Goal: Transaction & Acquisition: Subscribe to service/newsletter

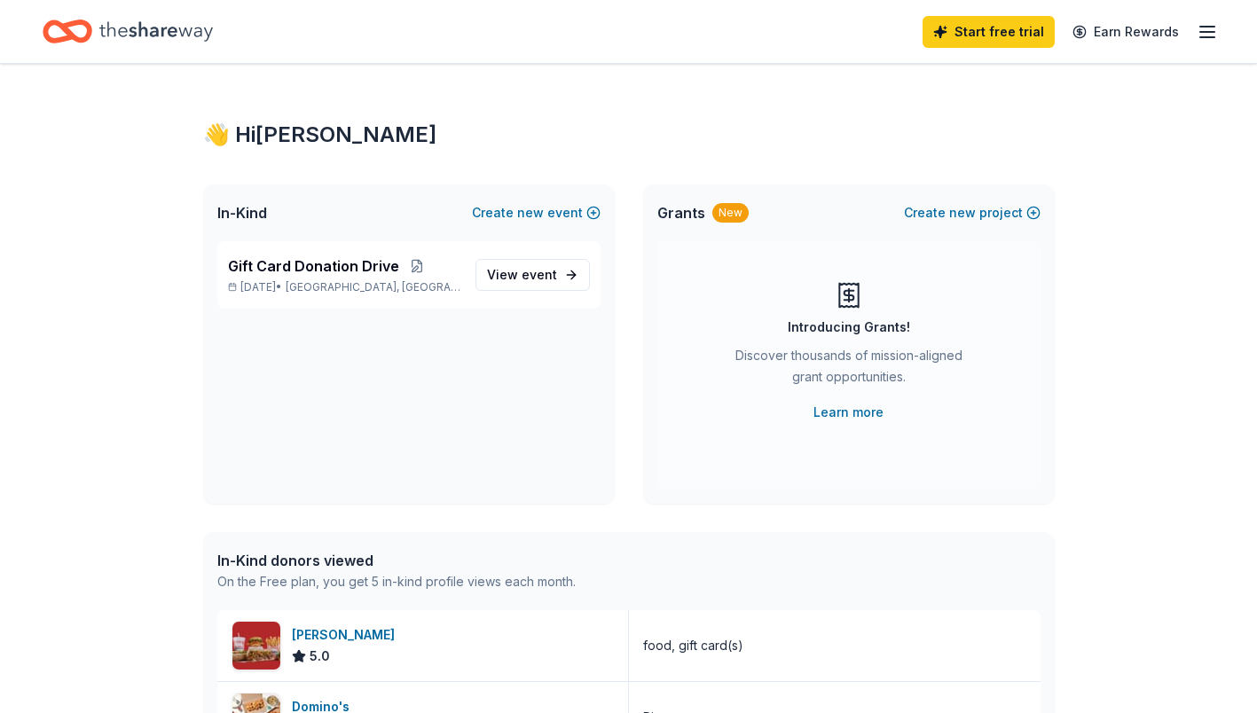
scroll to position [254, 0]
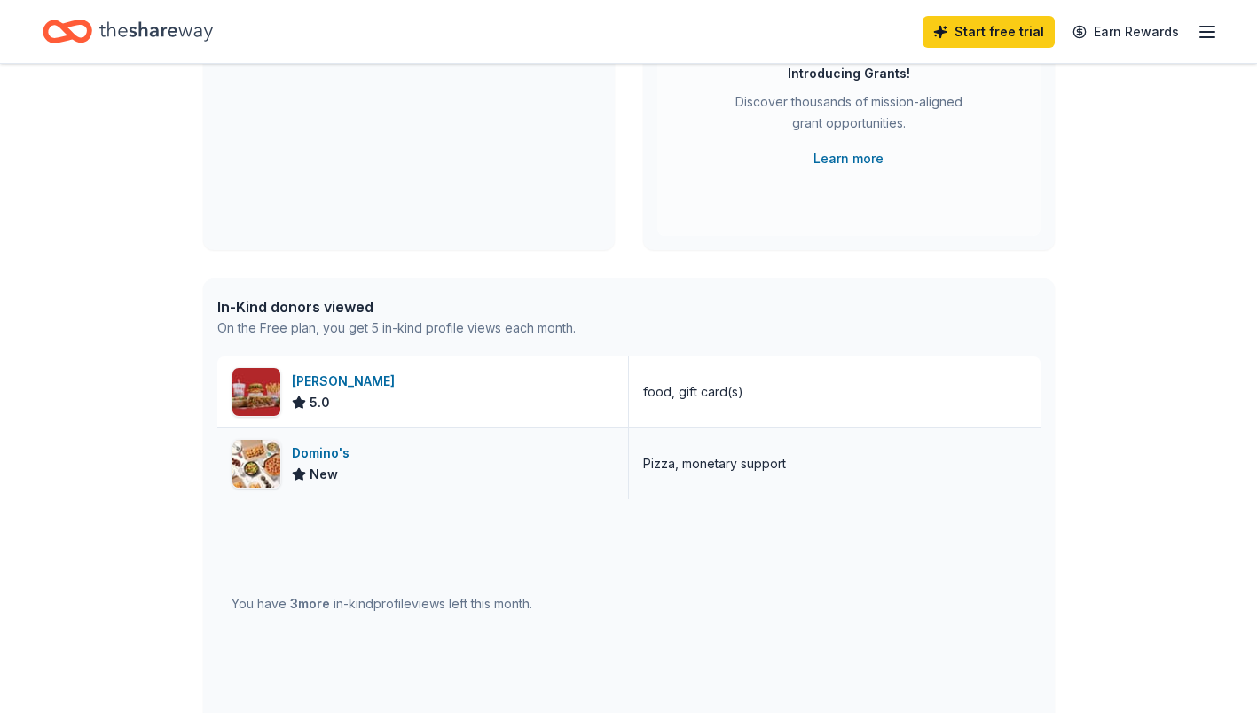
click at [306, 470] on div "New" at bounding box center [315, 474] width 46 height 21
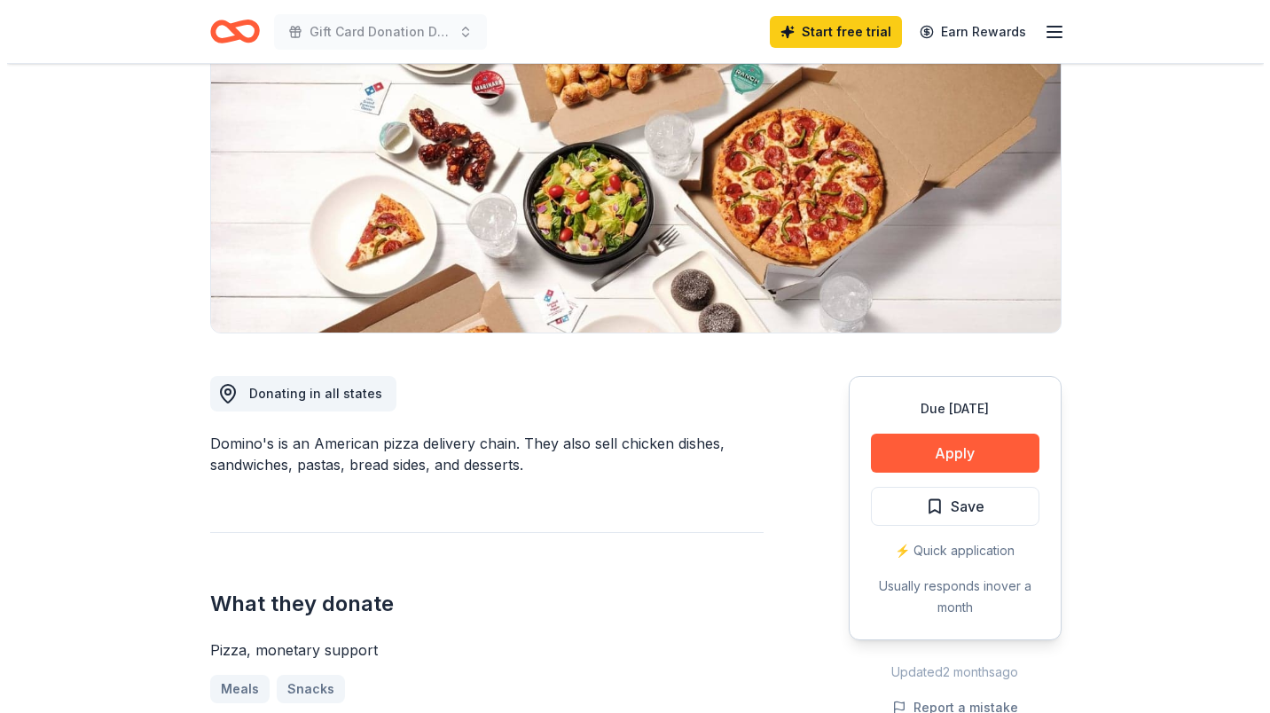
scroll to position [244, 0]
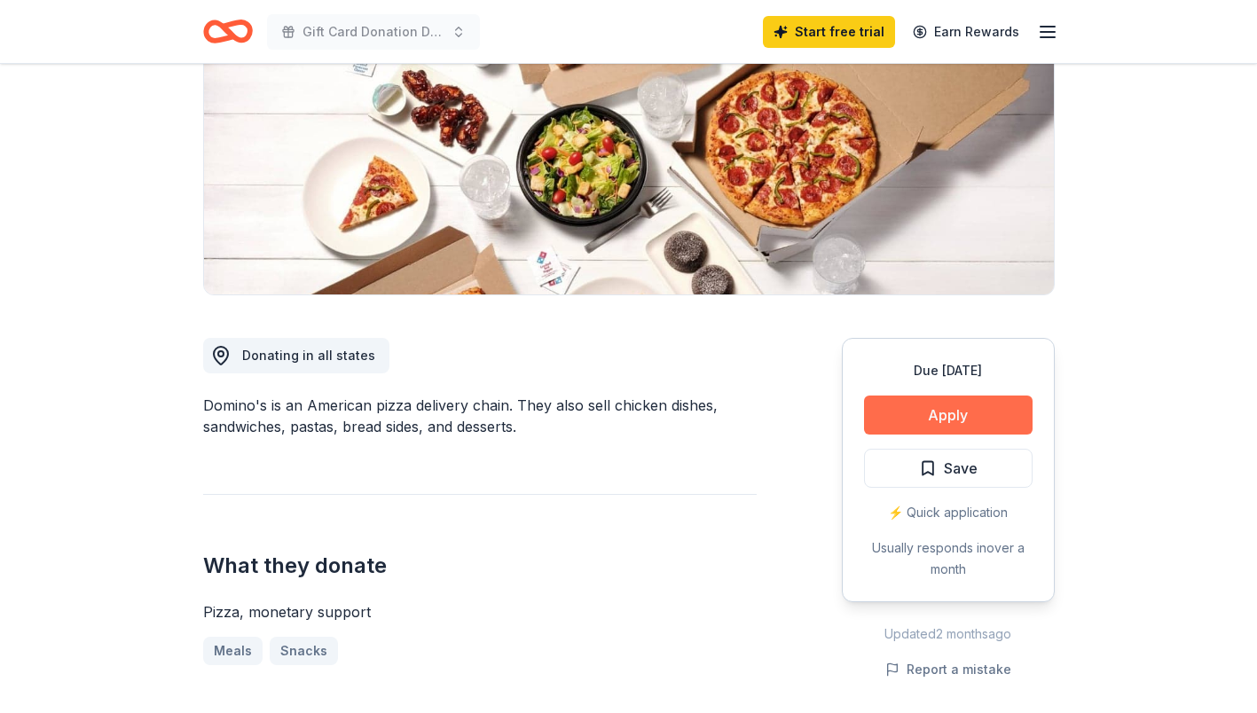
click at [941, 411] on button "Apply" at bounding box center [948, 415] width 169 height 39
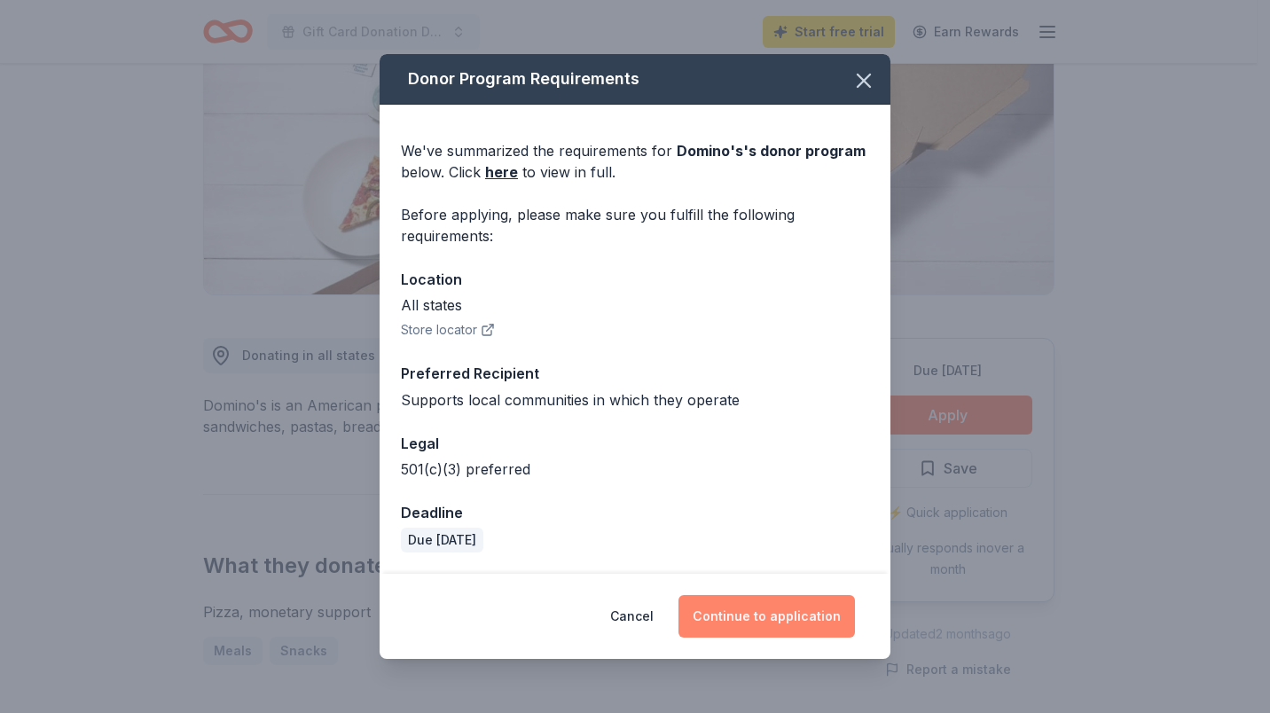
click at [775, 615] on button "Continue to application" at bounding box center [766, 616] width 176 height 43
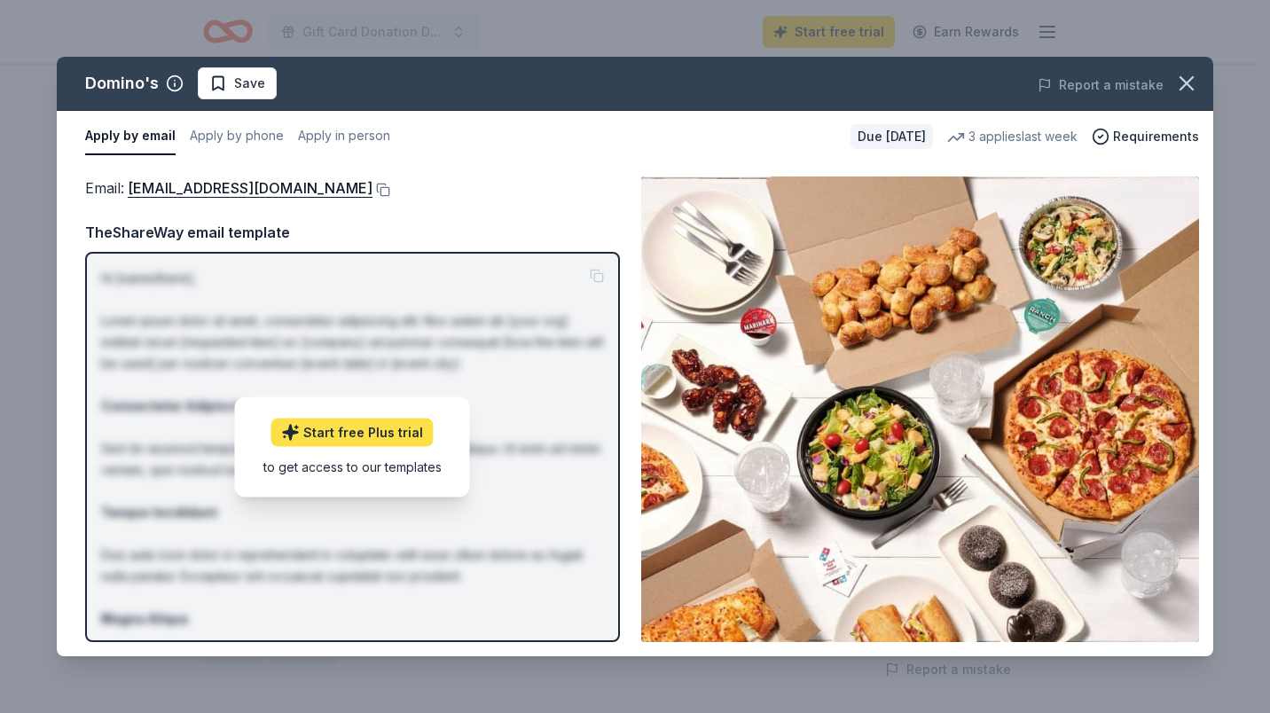
click at [348, 427] on link "Start free Plus trial" at bounding box center [352, 432] width 162 height 28
click at [355, 430] on link "Start free Plus trial" at bounding box center [352, 432] width 162 height 28
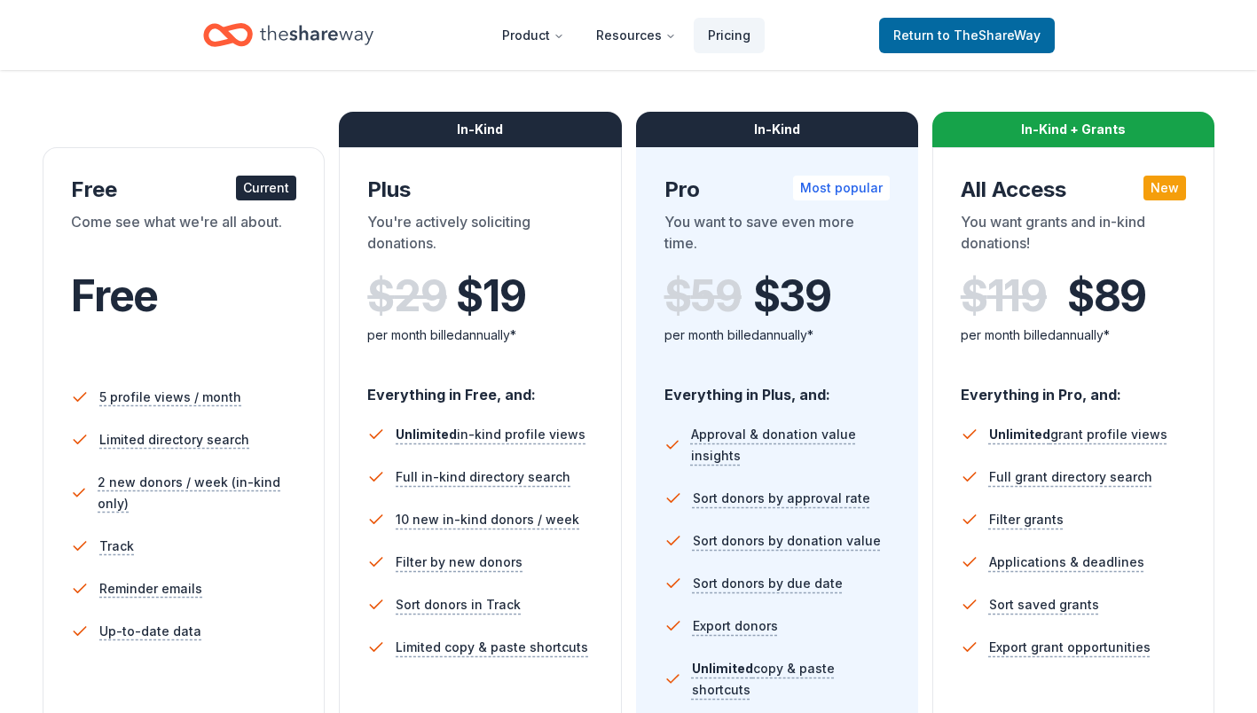
scroll to position [291, 0]
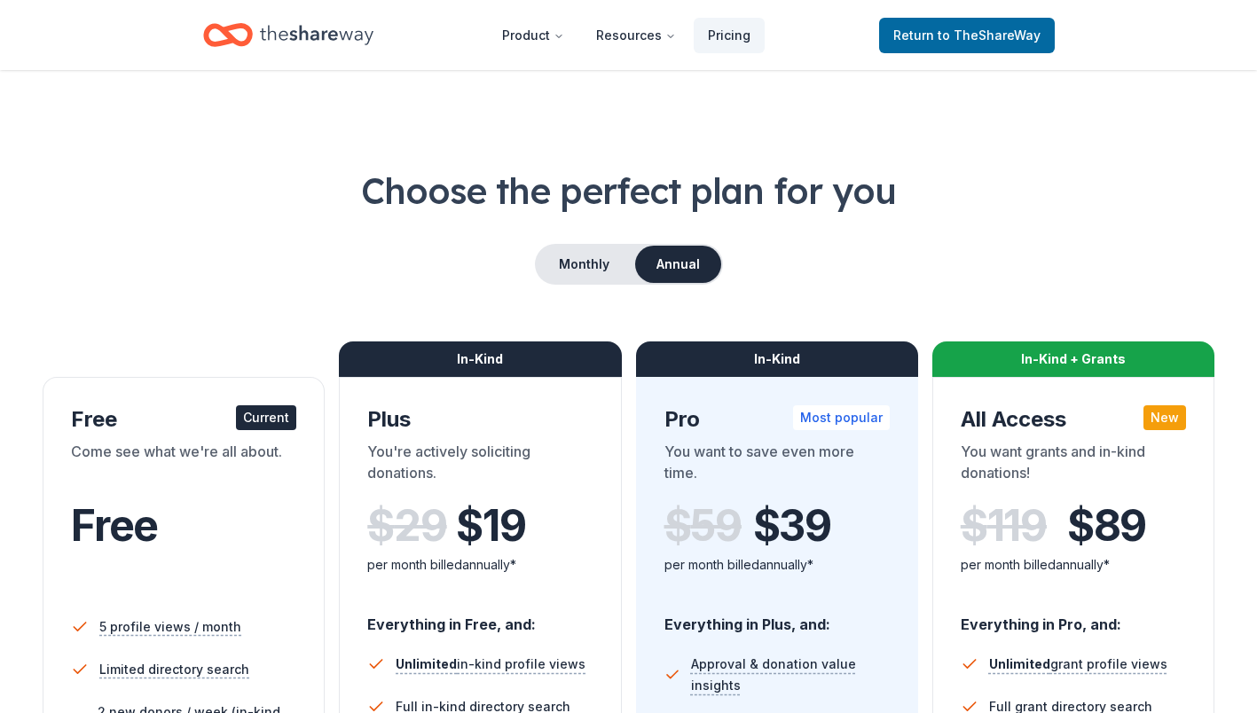
scroll to position [3, 0]
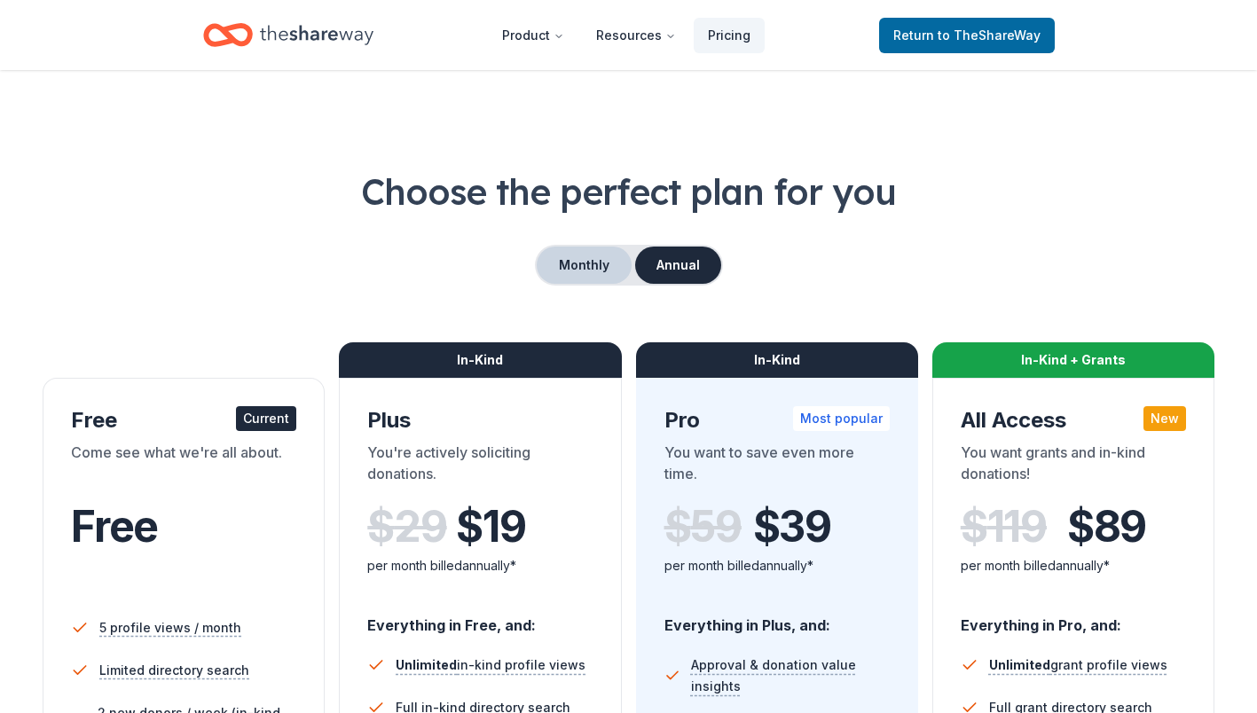
click at [586, 261] on button "Monthly" at bounding box center [584, 265] width 95 height 37
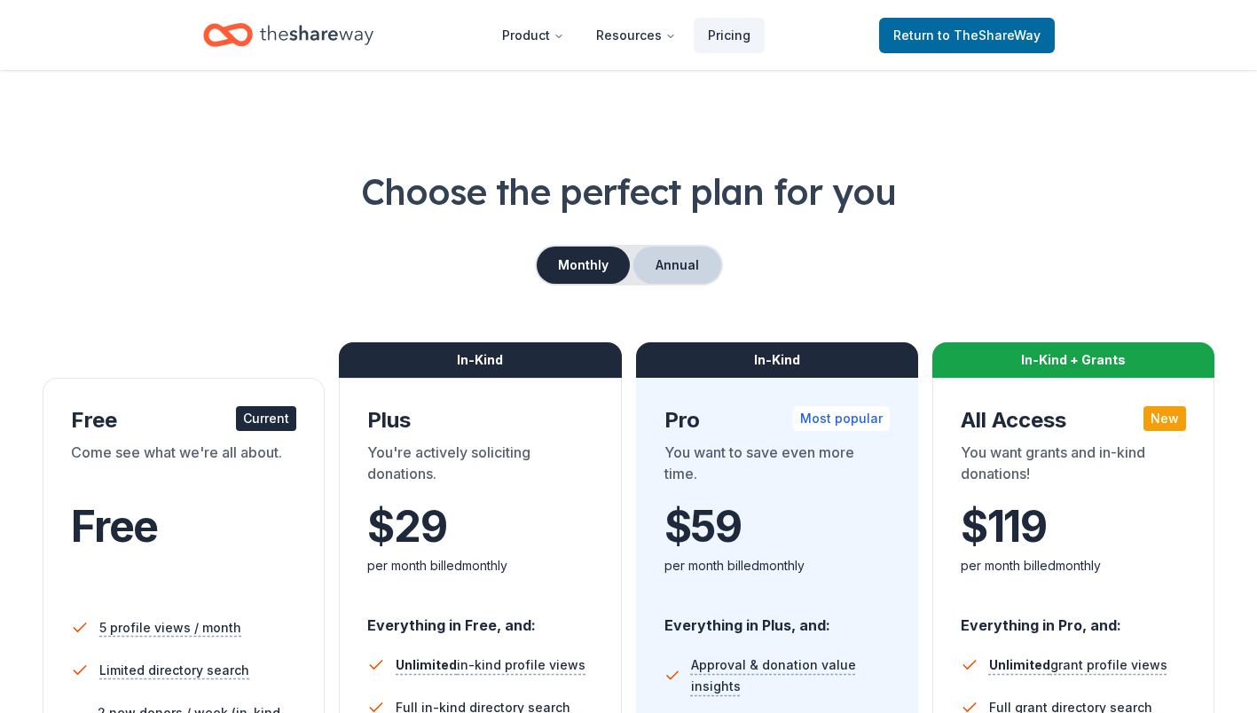
click at [676, 263] on button "Annual" at bounding box center [677, 265] width 88 height 37
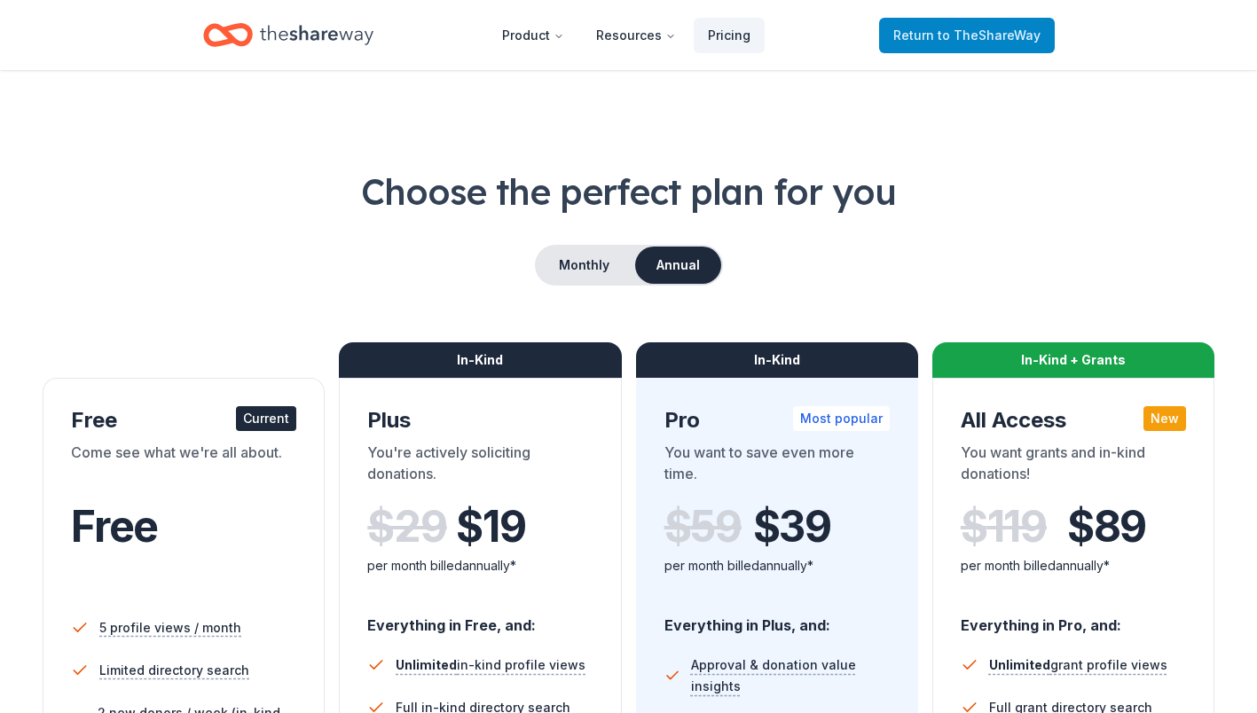
click at [995, 39] on span "to TheShareWay" at bounding box center [988, 34] width 103 height 15
click at [990, 37] on span "to TheShareWay" at bounding box center [988, 34] width 103 height 15
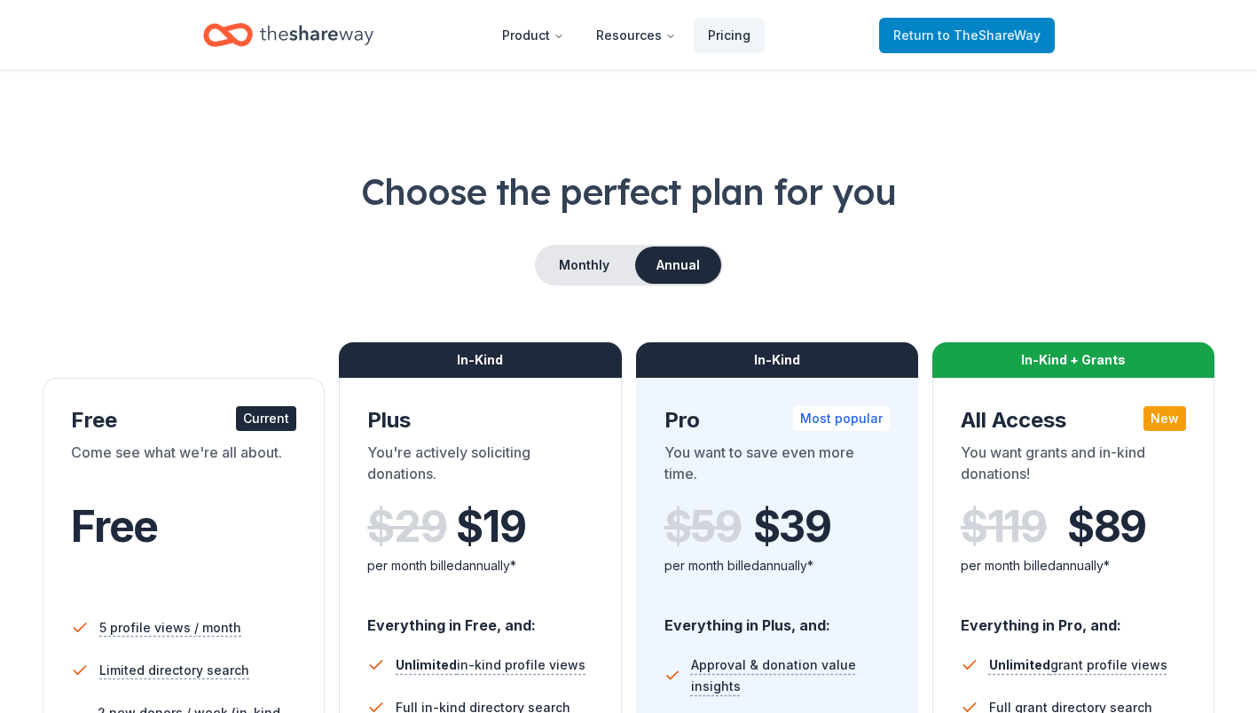
click at [990, 37] on span "to TheShareWay" at bounding box center [988, 34] width 103 height 15
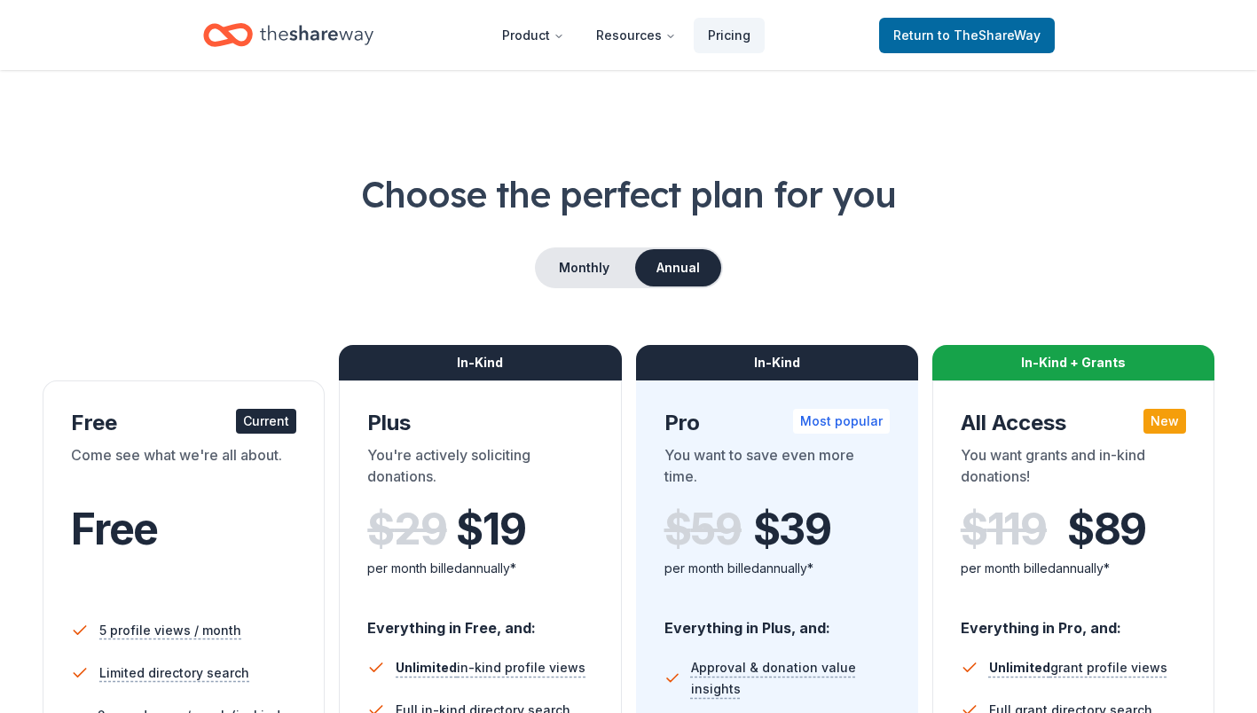
scroll to position [456, 0]
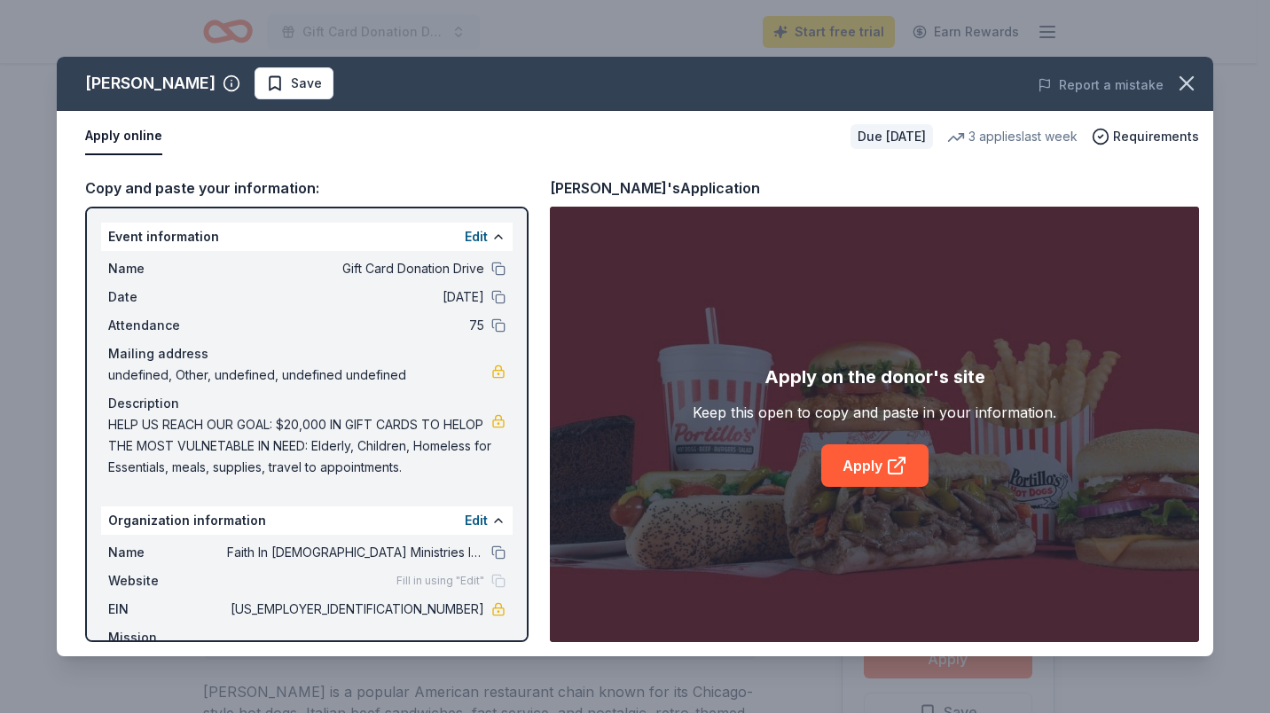
scroll to position [133, 0]
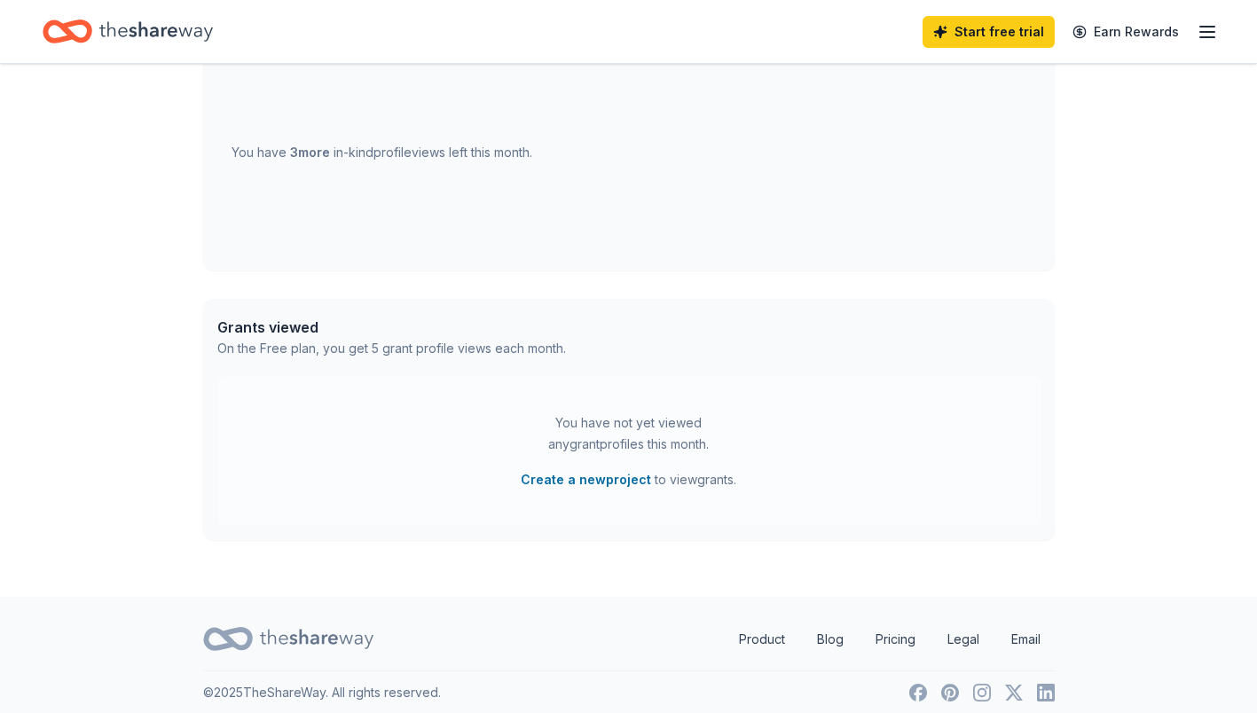
scroll to position [717, 0]
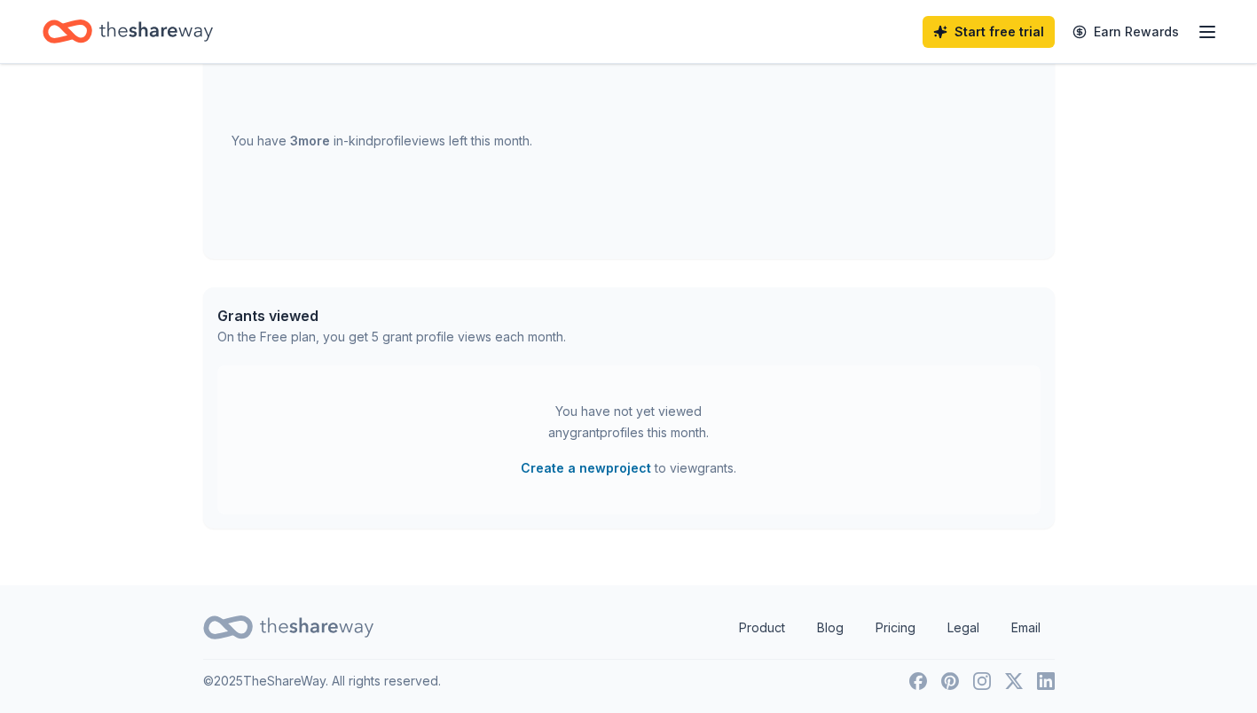
click at [605, 470] on button "Create a new project" at bounding box center [586, 468] width 130 height 21
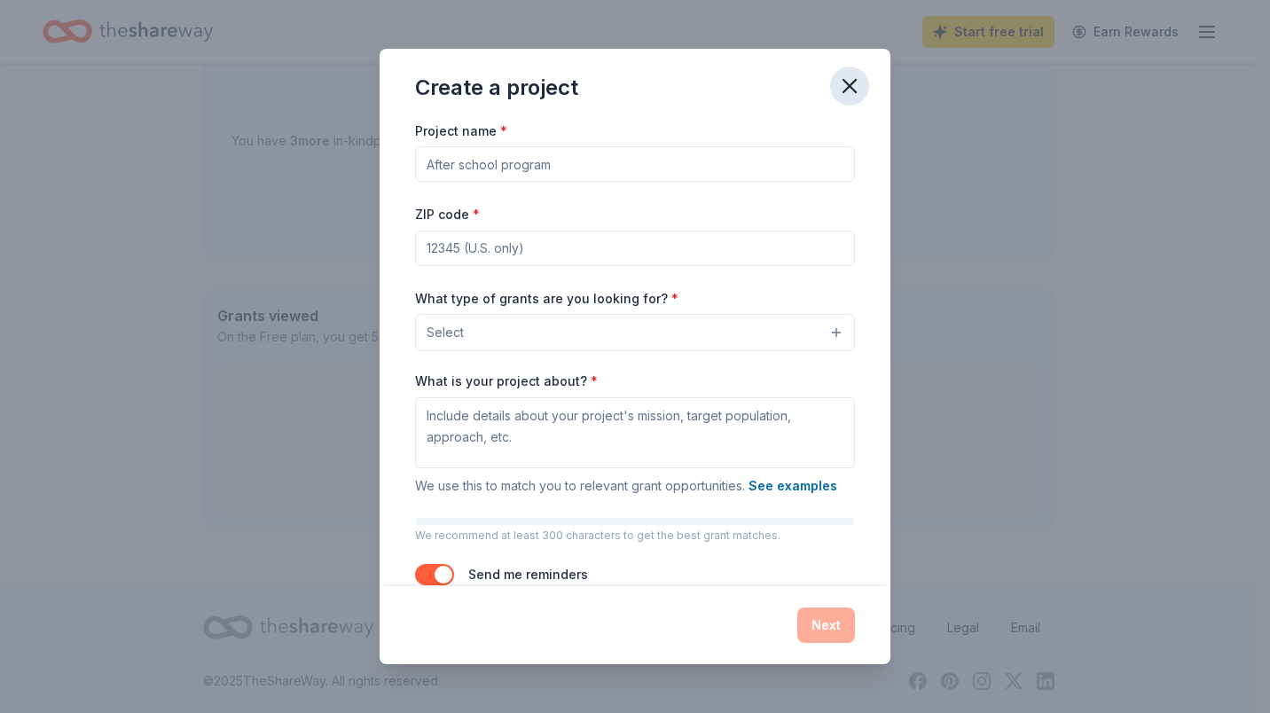
click at [854, 89] on icon "button" at bounding box center [849, 86] width 12 height 12
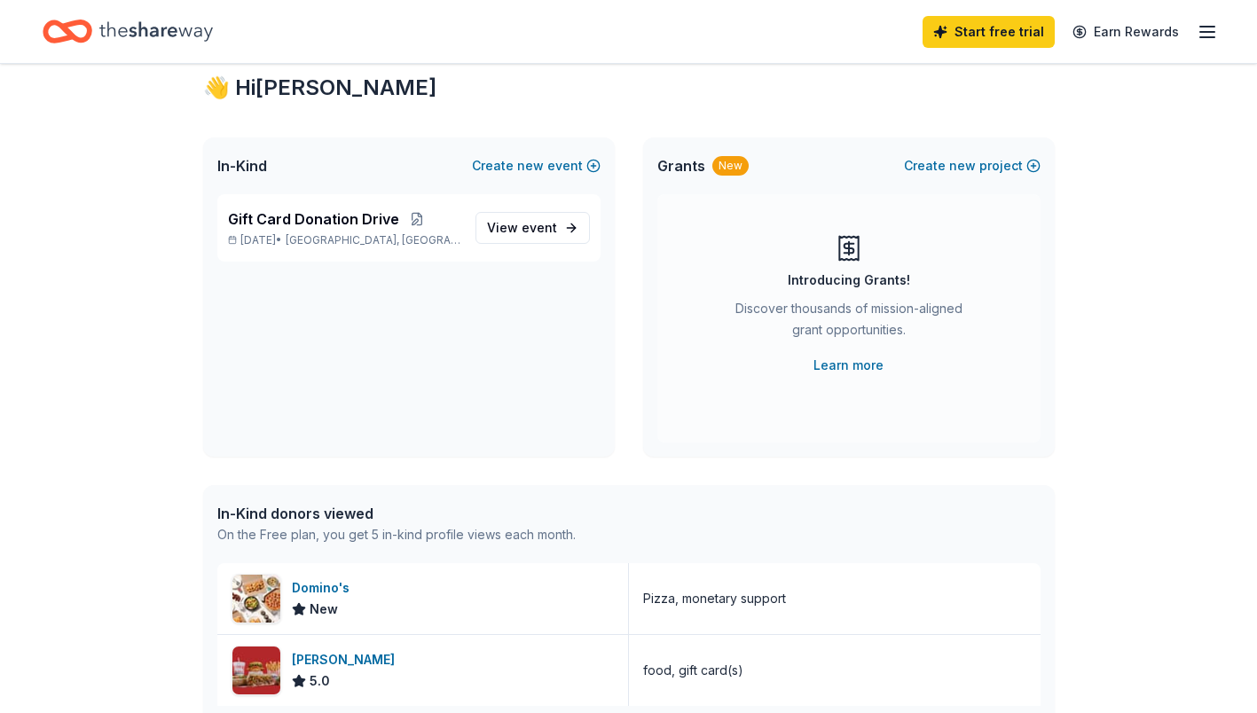
scroll to position [0, 0]
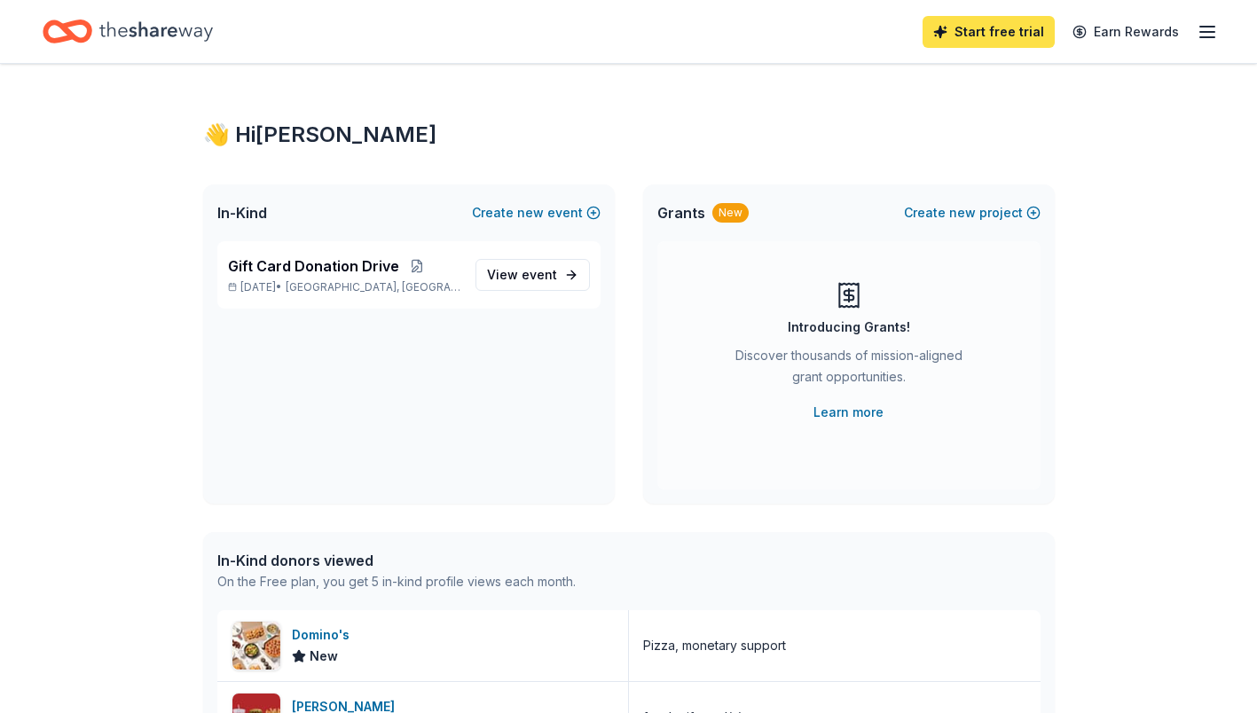
click at [1014, 35] on link "Start free trial" at bounding box center [988, 32] width 132 height 32
click at [1010, 33] on link "Start free trial" at bounding box center [988, 32] width 132 height 32
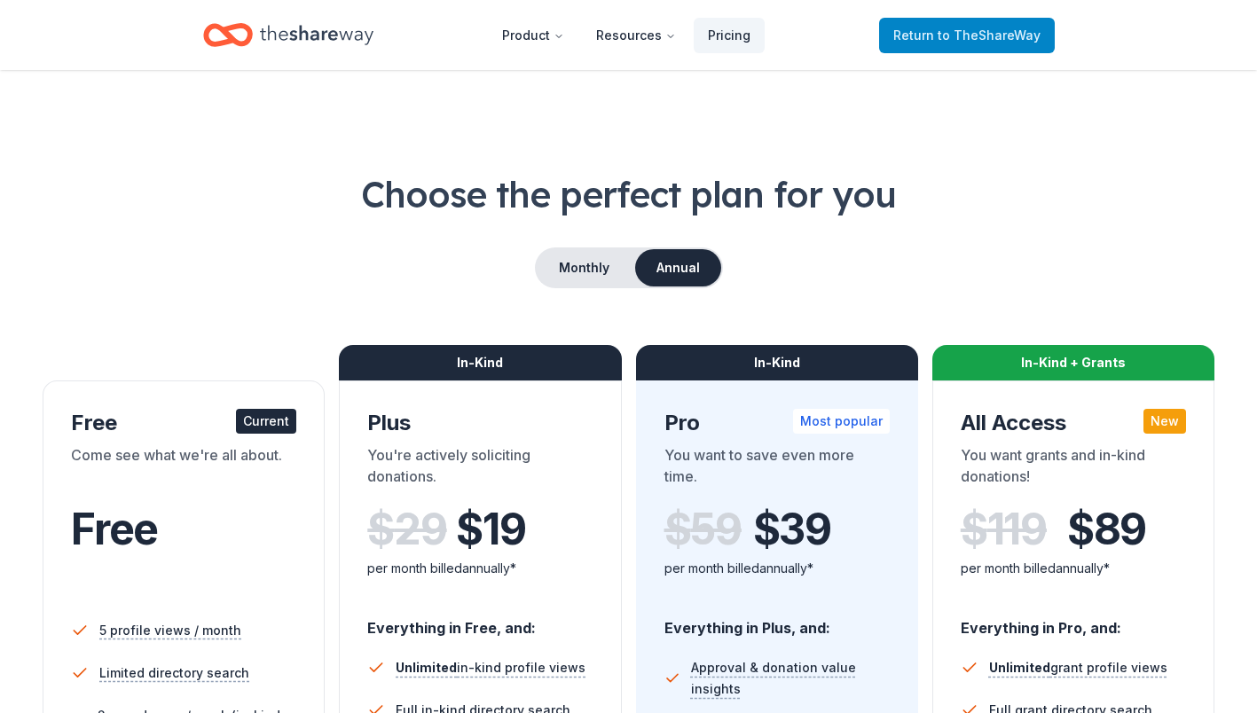
click at [1008, 34] on span "to TheShareWay" at bounding box center [988, 34] width 103 height 15
